Goal: Task Accomplishment & Management: Manage account settings

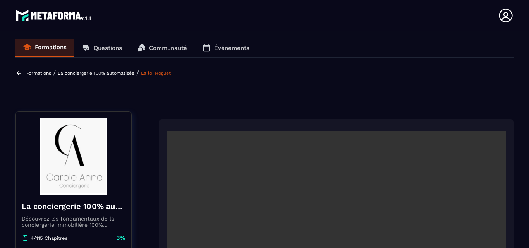
scroll to position [3, 0]
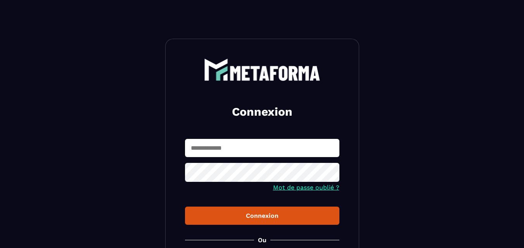
type input "**********"
click at [259, 217] on div "Connexion" at bounding box center [262, 215] width 142 height 7
